Goal: Contribute content

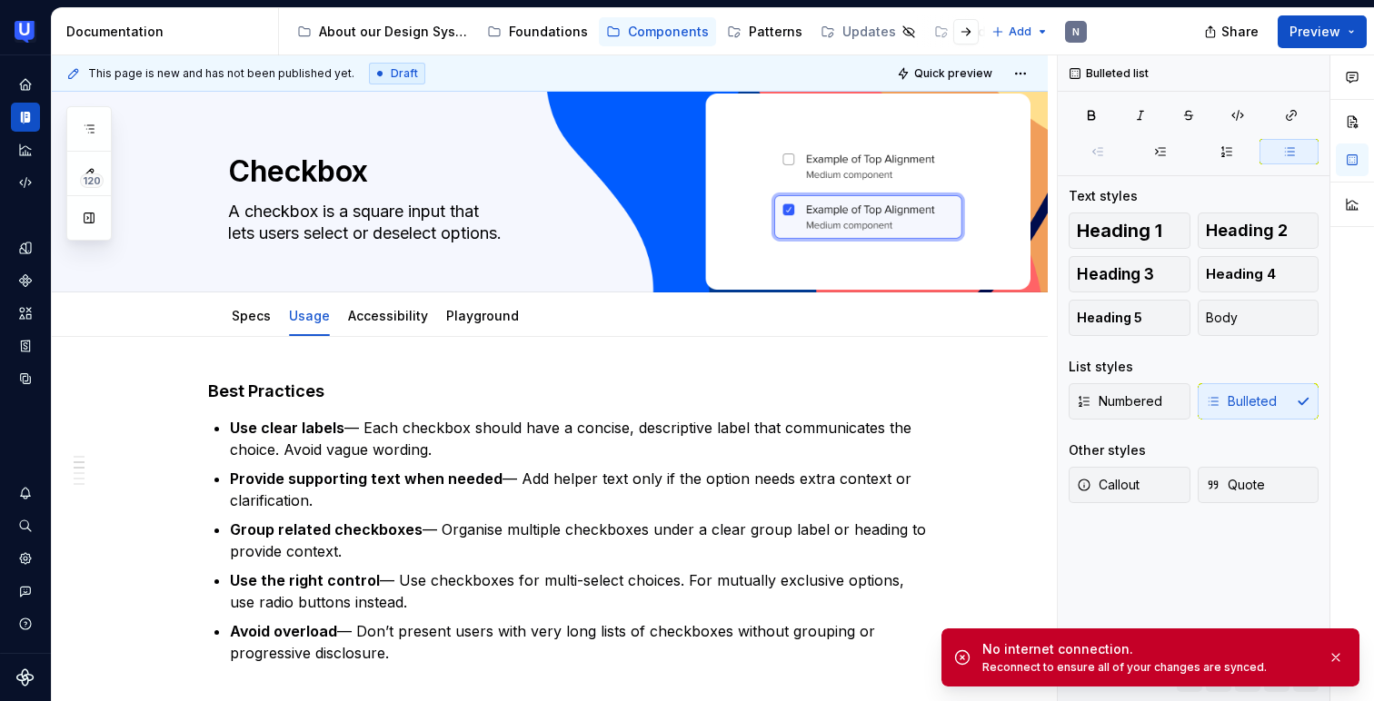
scroll to position [401, 0]
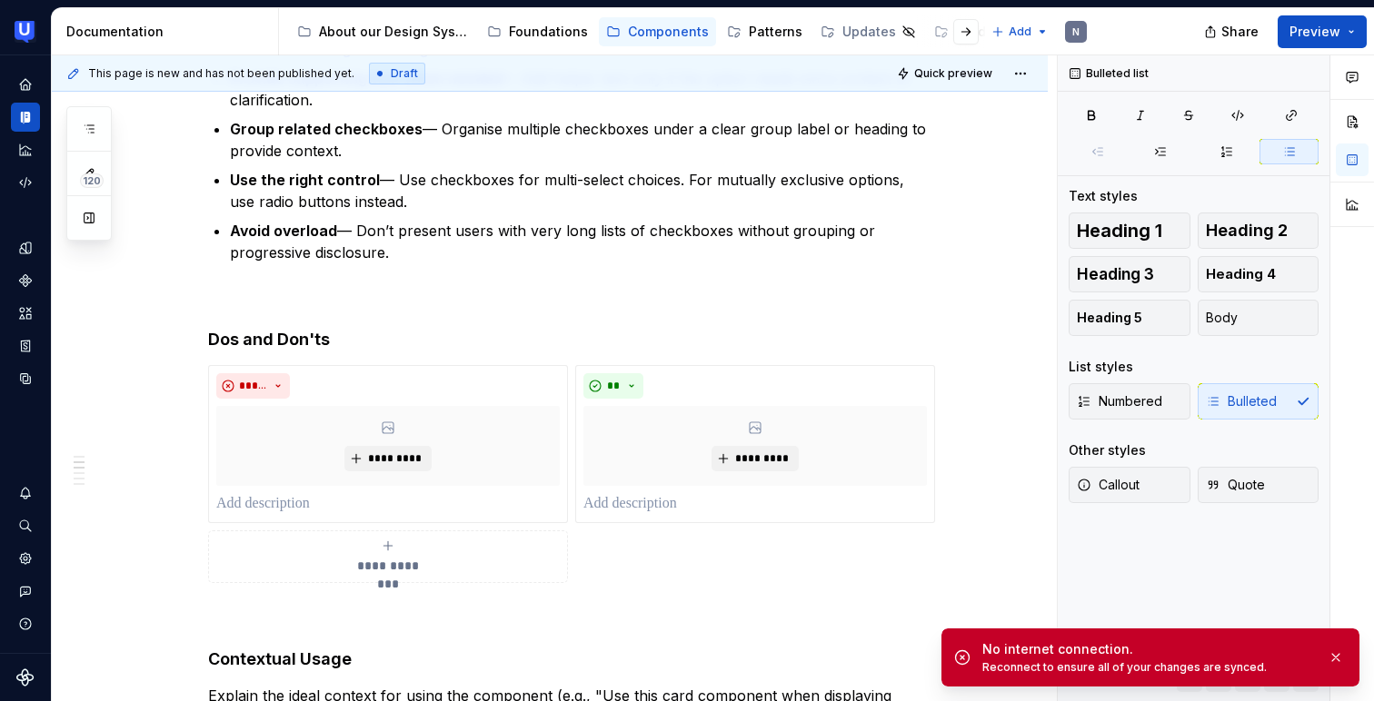
type textarea "*"
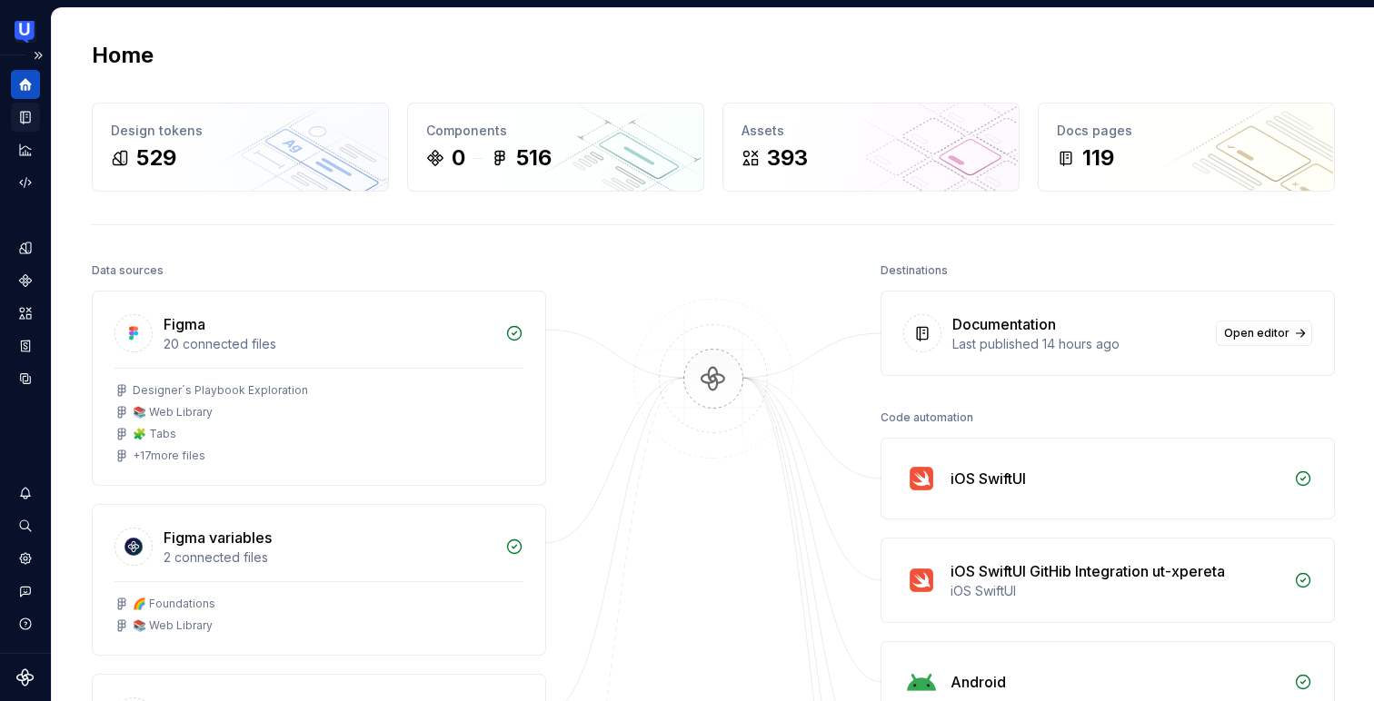
click at [25, 119] on icon "Documentation" at bounding box center [27, 118] width 7 height 10
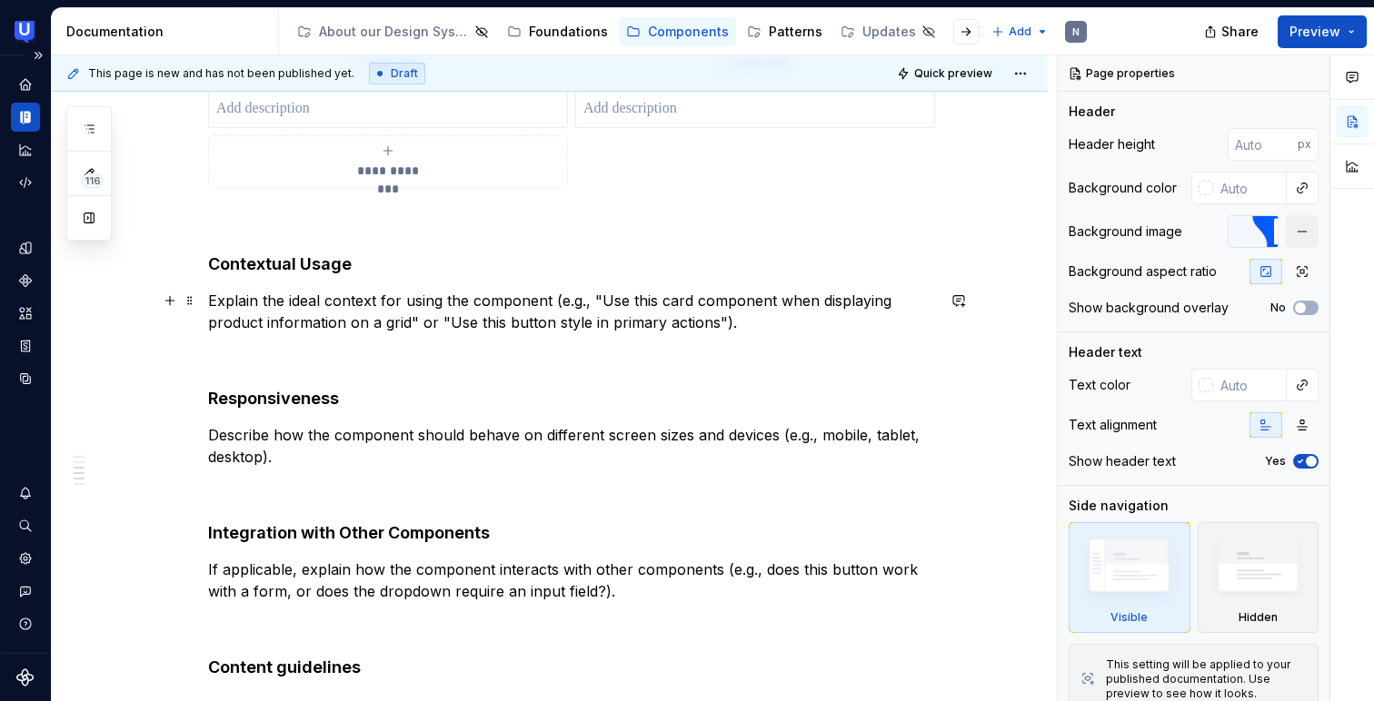
scroll to position [1004, 0]
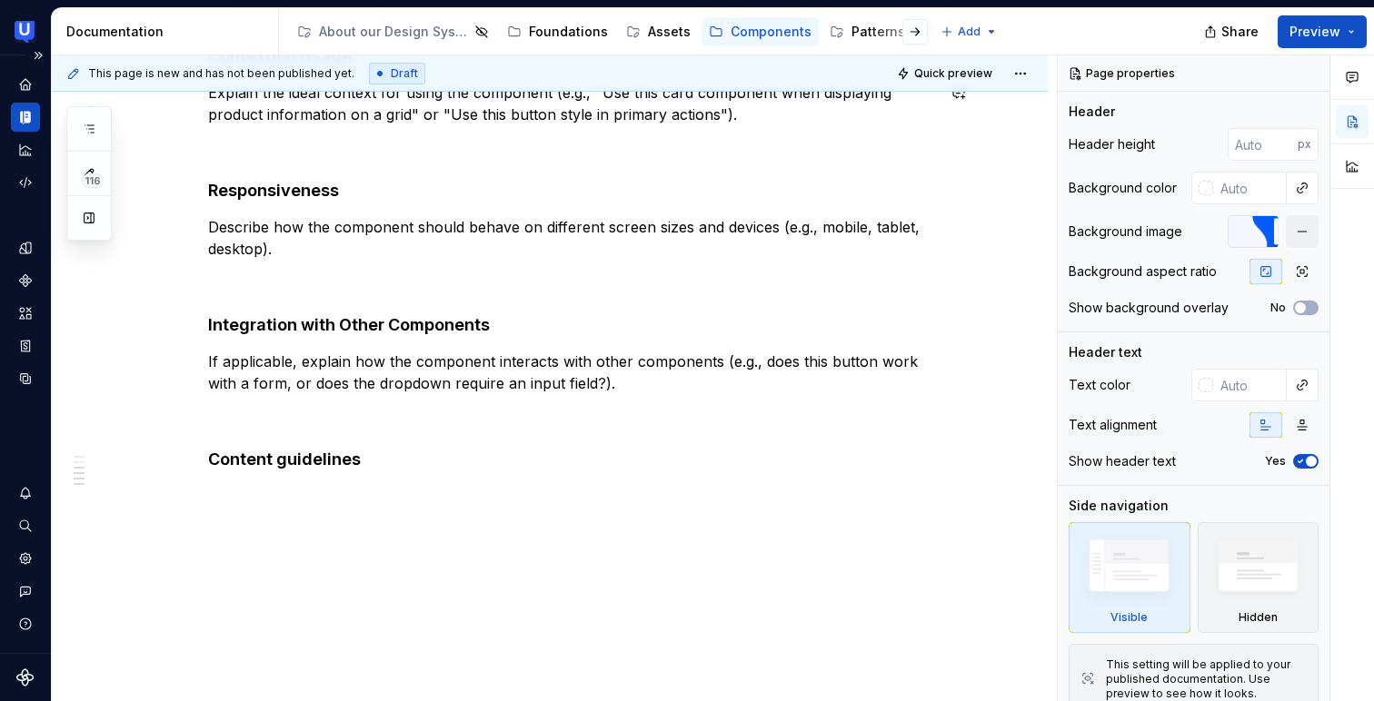
type textarea "*"
